Goal: Navigation & Orientation: Find specific page/section

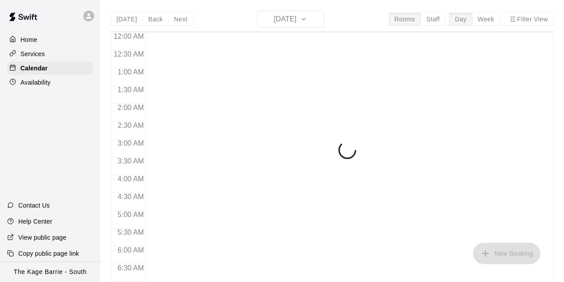
scroll to position [535, 0]
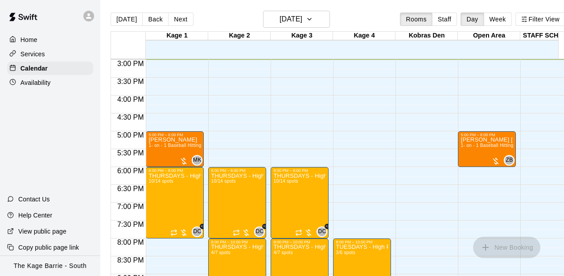
click at [89, 16] on icon at bounding box center [88, 15] width 5 height 5
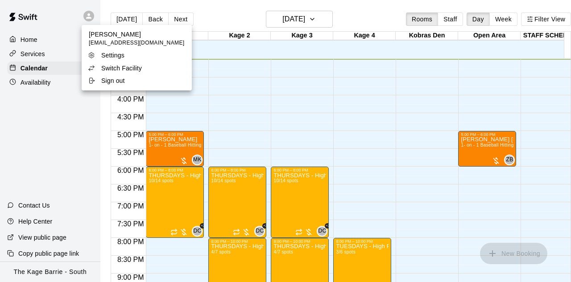
click at [120, 67] on p "Switch Facility" at bounding box center [121, 68] width 41 height 9
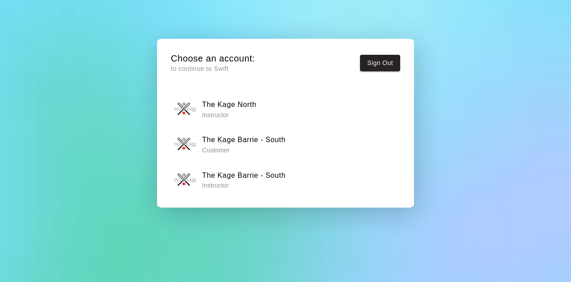
click at [230, 115] on p "Instructor" at bounding box center [229, 115] width 54 height 9
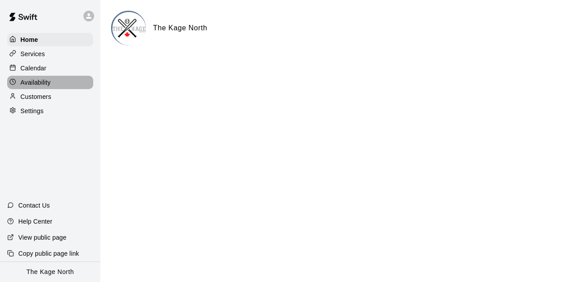
click at [58, 84] on div "Availability" at bounding box center [50, 82] width 86 height 13
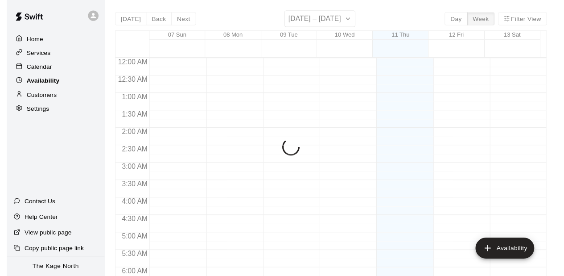
scroll to position [535, 0]
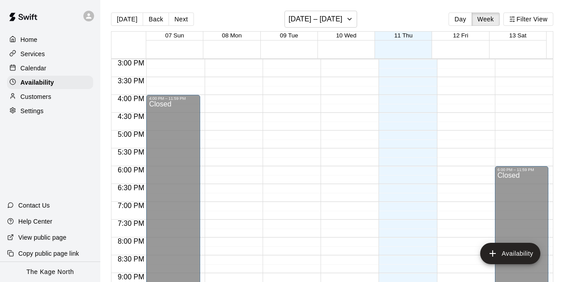
click at [40, 66] on p "Calendar" at bounding box center [34, 68] width 26 height 9
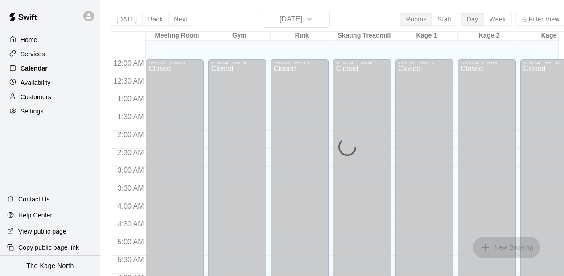
scroll to position [535, 0]
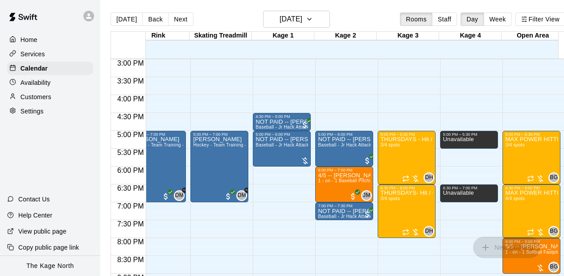
scroll to position [0, 17]
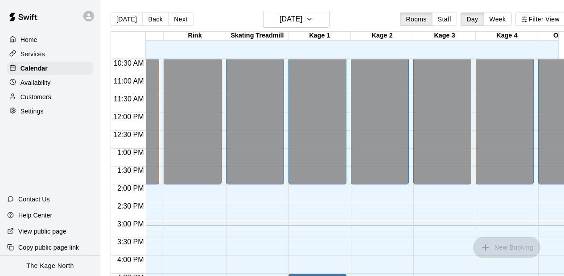
scroll to position [0, 144]
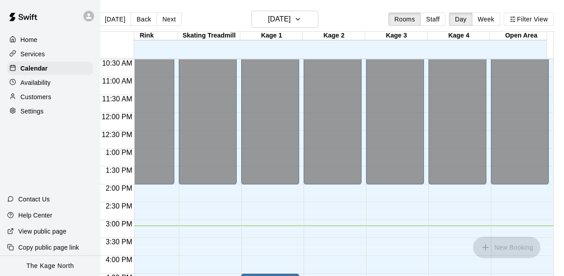
click at [174, 16] on div "[DATE] Back [DATE][DATE] Rooms Staff Day Week Filter View" at bounding box center [326, 21] width 455 height 21
click at [159, 19] on button "Next" at bounding box center [168, 18] width 25 height 13
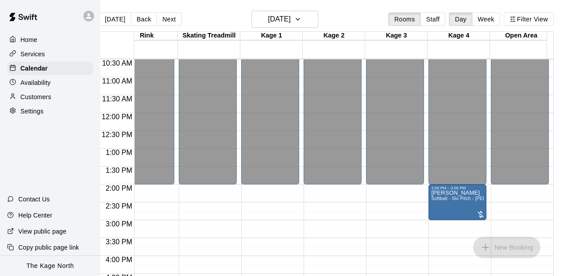
click at [268, 218] on div "12:00 AM – 2:00 PM Closed 10:00 PM – 11:59 PM Closed" at bounding box center [270, 113] width 58 height 856
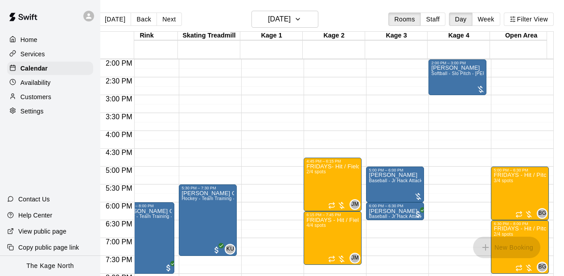
scroll to position [517, 144]
